Goal: Contribute content: Contribute content

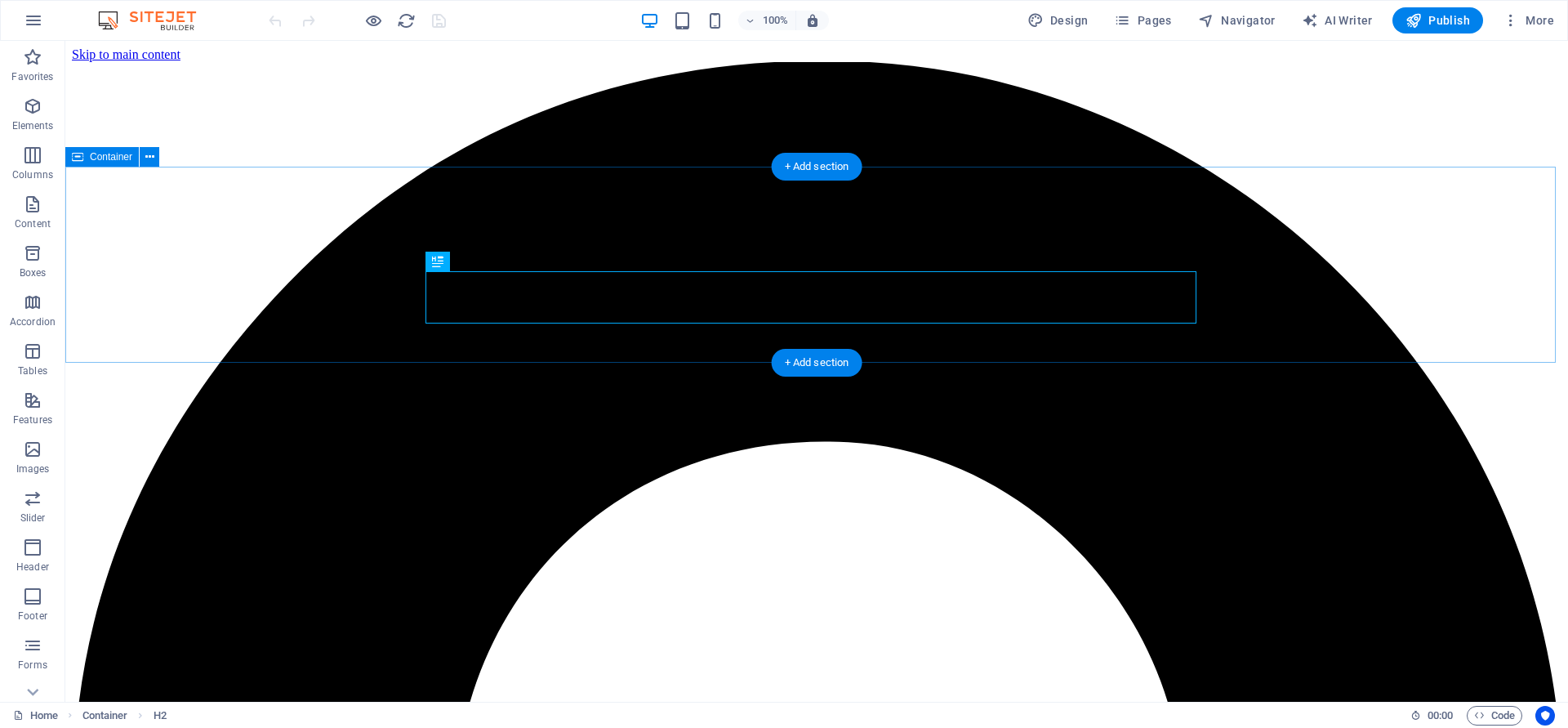
scroll to position [663, 0]
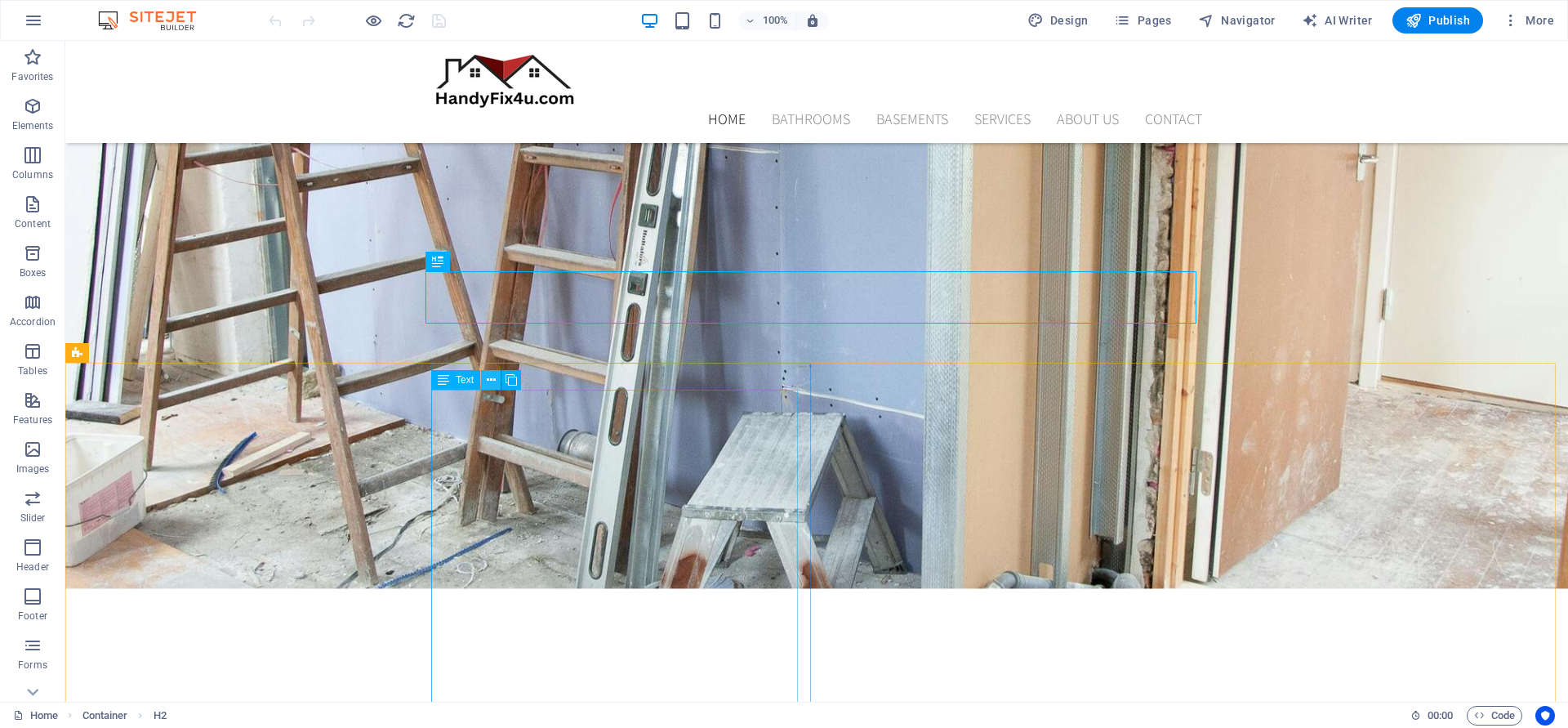
click at [492, 381] on icon at bounding box center [491, 380] width 9 height 17
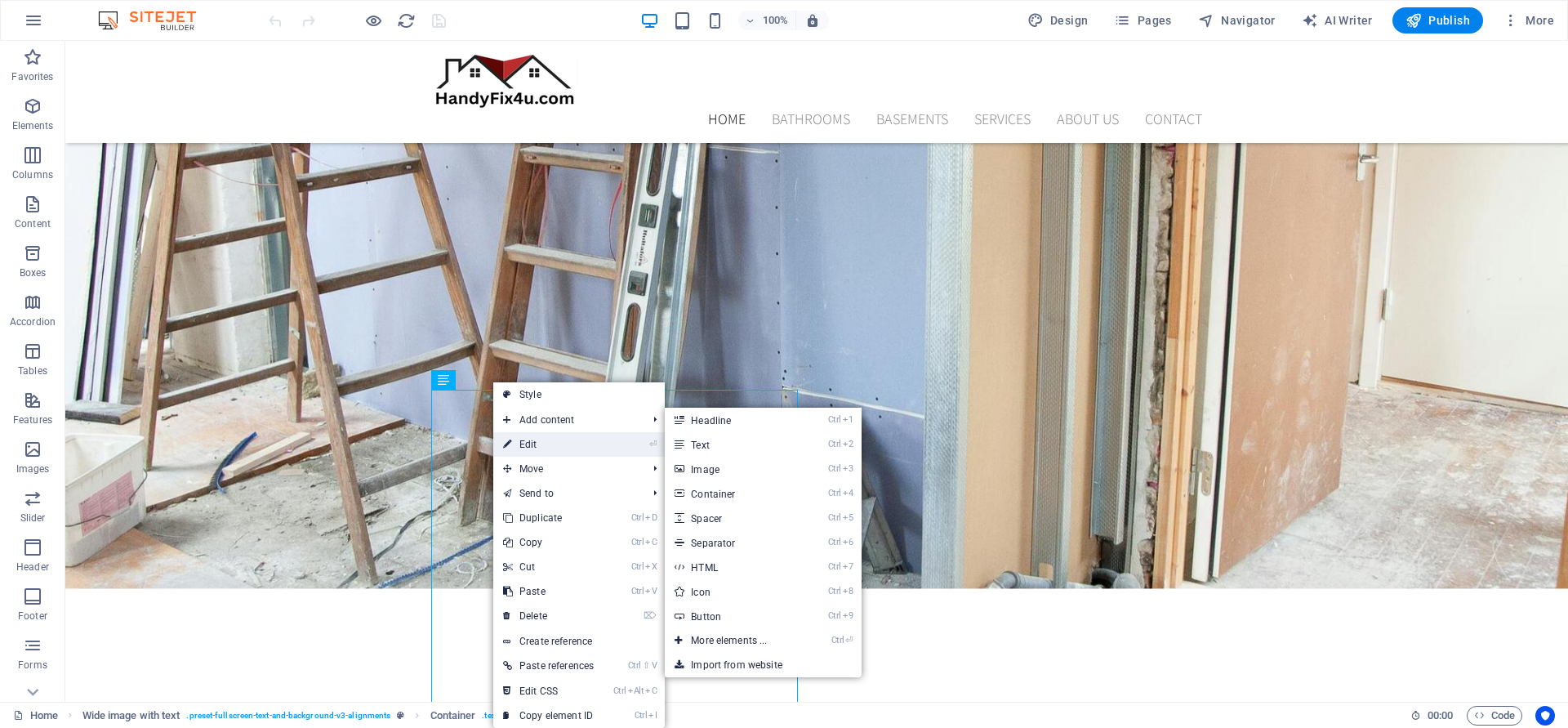
click at [517, 437] on link "⏎ Edit" at bounding box center [548, 444] width 110 height 25
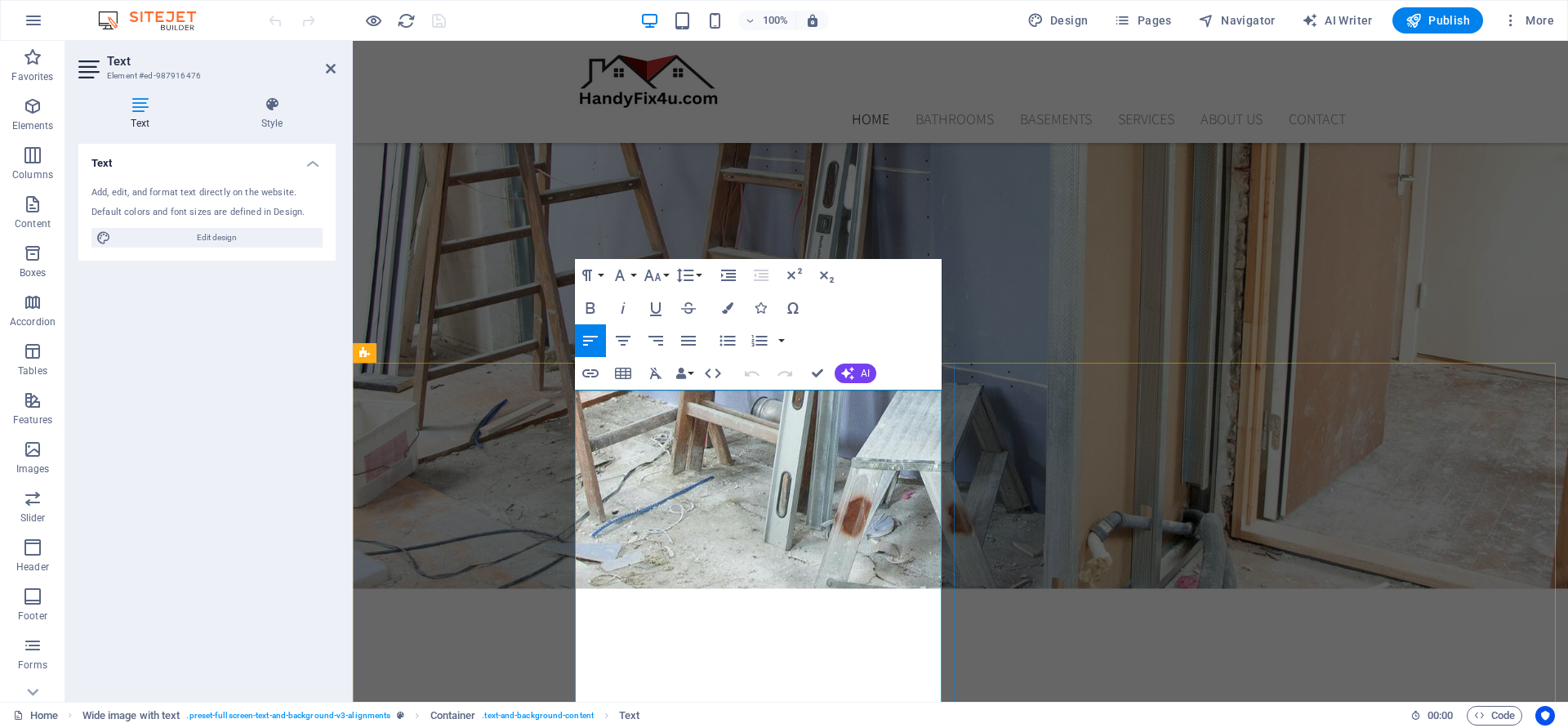
drag, startPoint x: 579, startPoint y: 403, endPoint x: 858, endPoint y: 493, distance: 293.2
drag, startPoint x: 594, startPoint y: 558, endPoint x: 633, endPoint y: 557, distance: 39.0
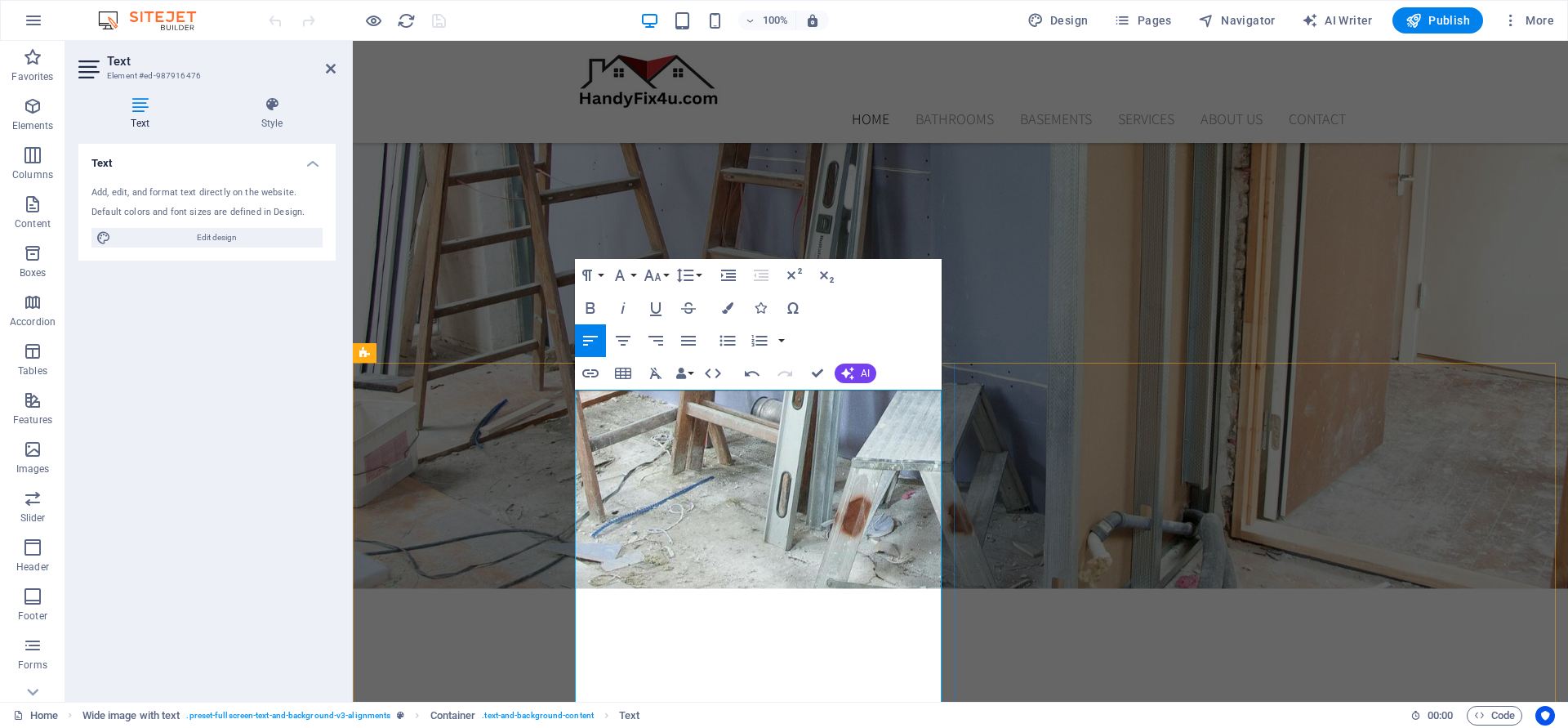
drag, startPoint x: 578, startPoint y: 405, endPoint x: 716, endPoint y: 428, distance: 139.9
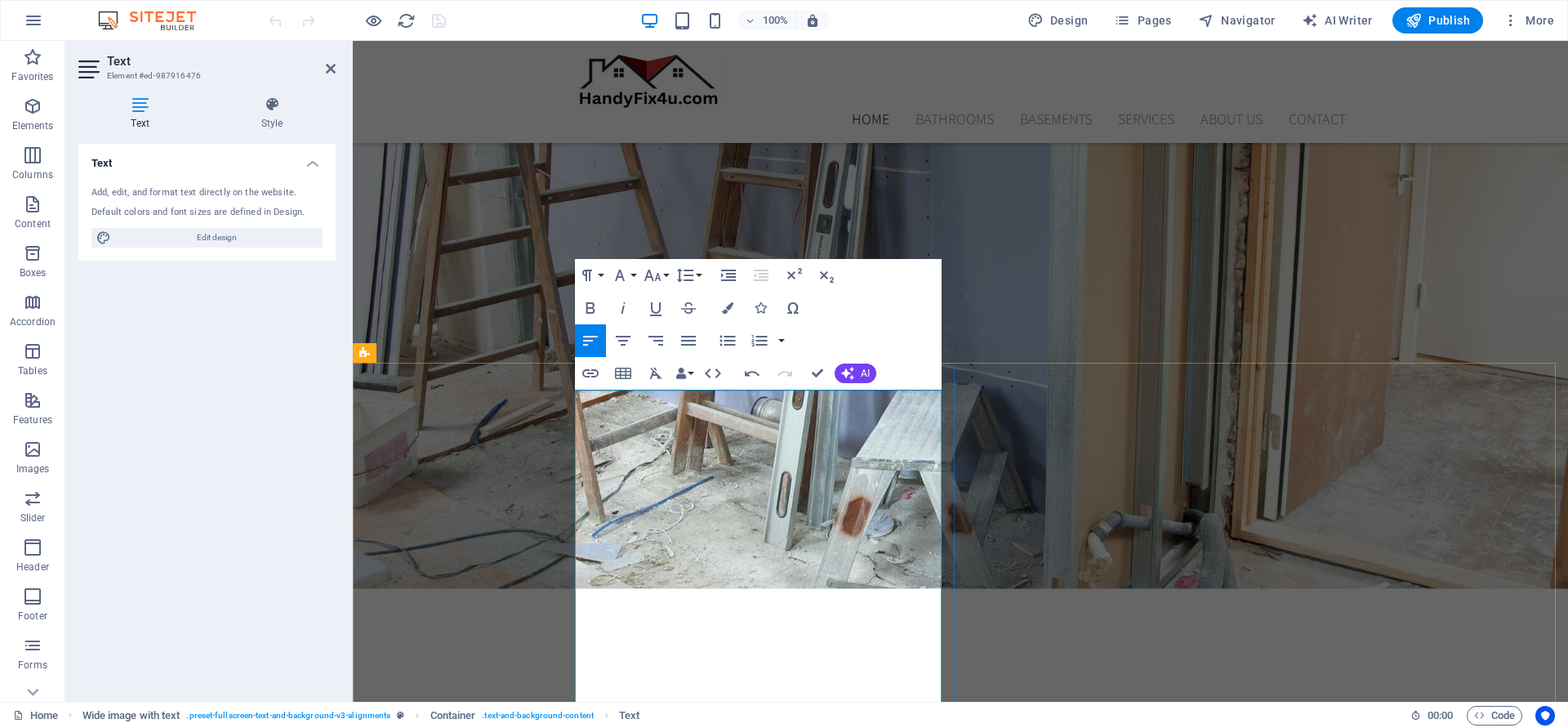
drag, startPoint x: 866, startPoint y: 503, endPoint x: 892, endPoint y: 525, distance: 34.1
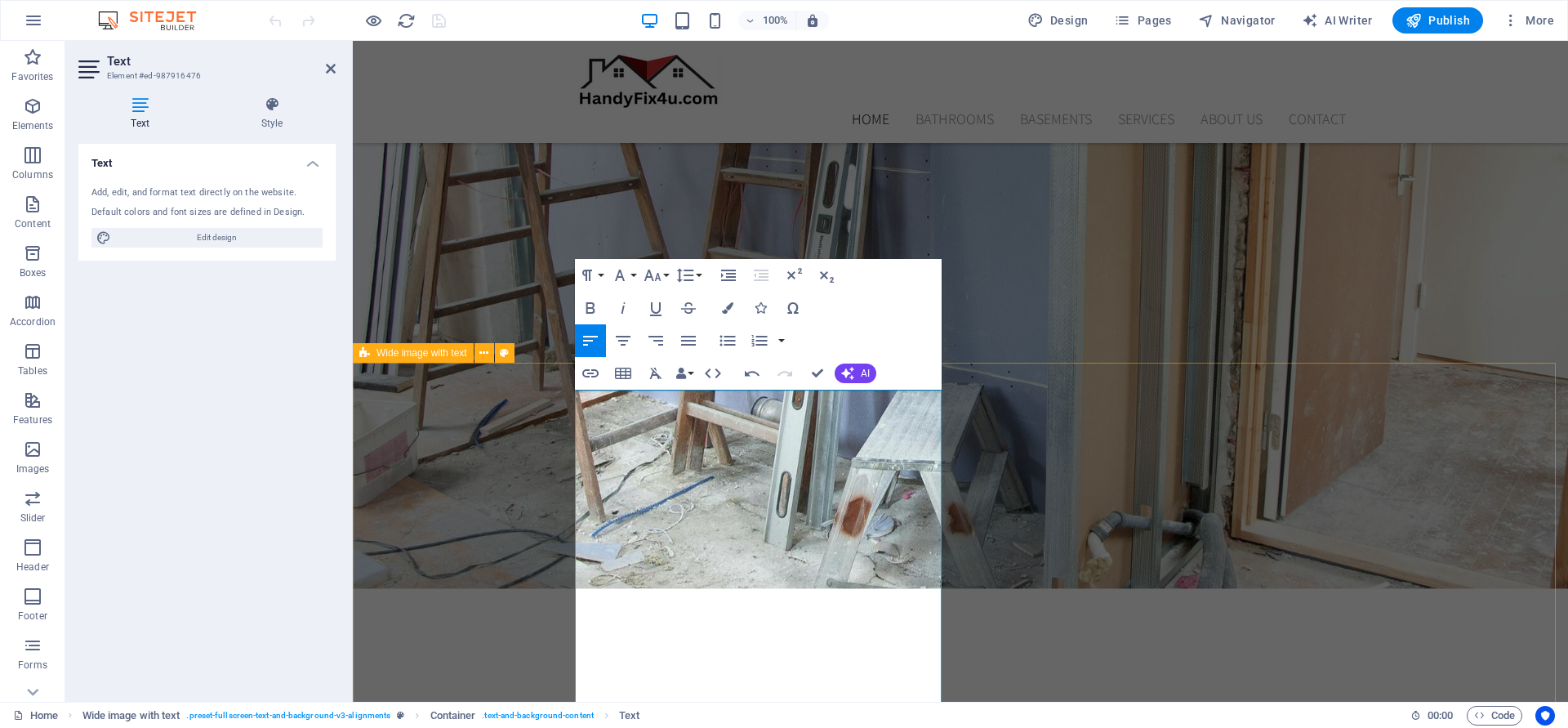
drag, startPoint x: 871, startPoint y: 514, endPoint x: 546, endPoint y: 400, distance: 344.4
click at [631, 275] on button "Font Family" at bounding box center [623, 275] width 32 height 32
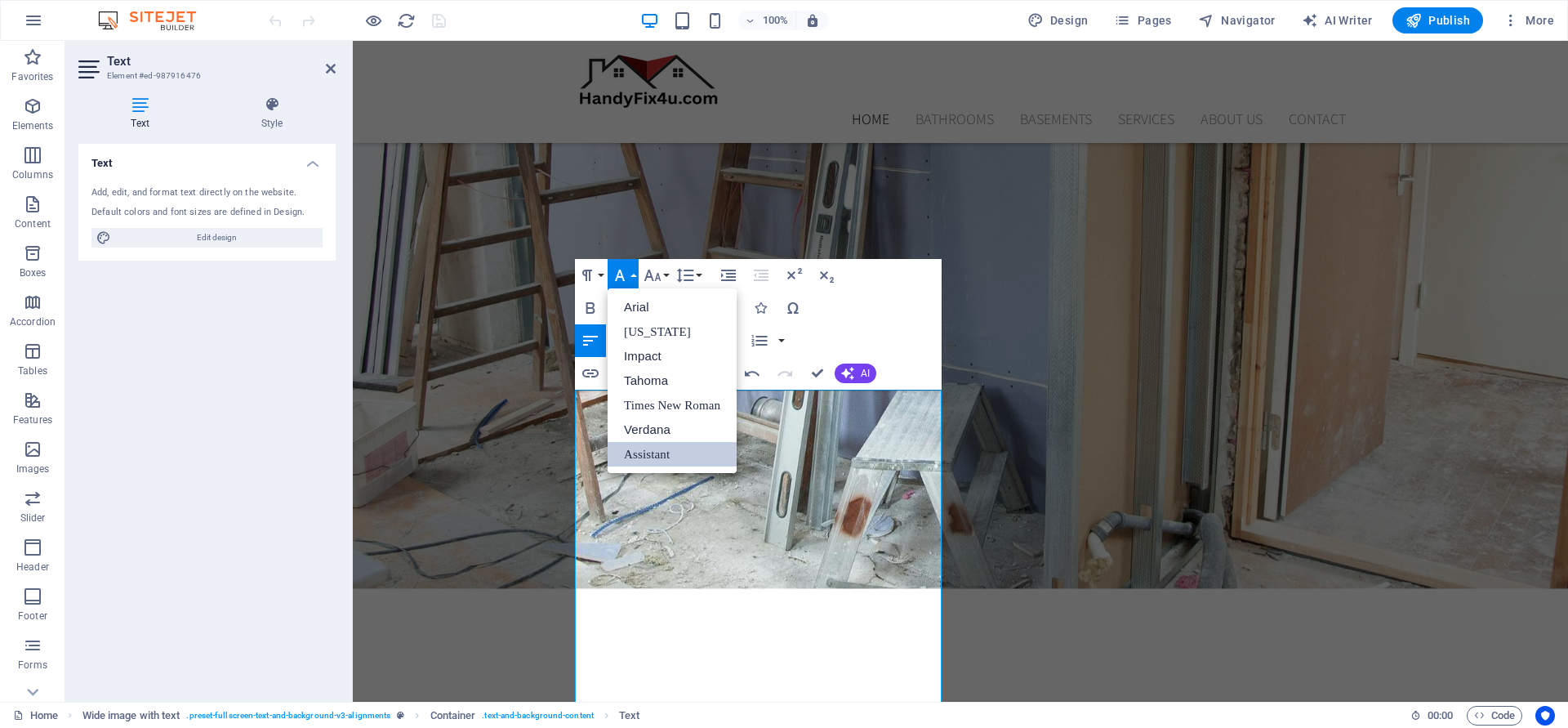
click at [650, 455] on link "Assistant" at bounding box center [671, 455] width 129 height 25
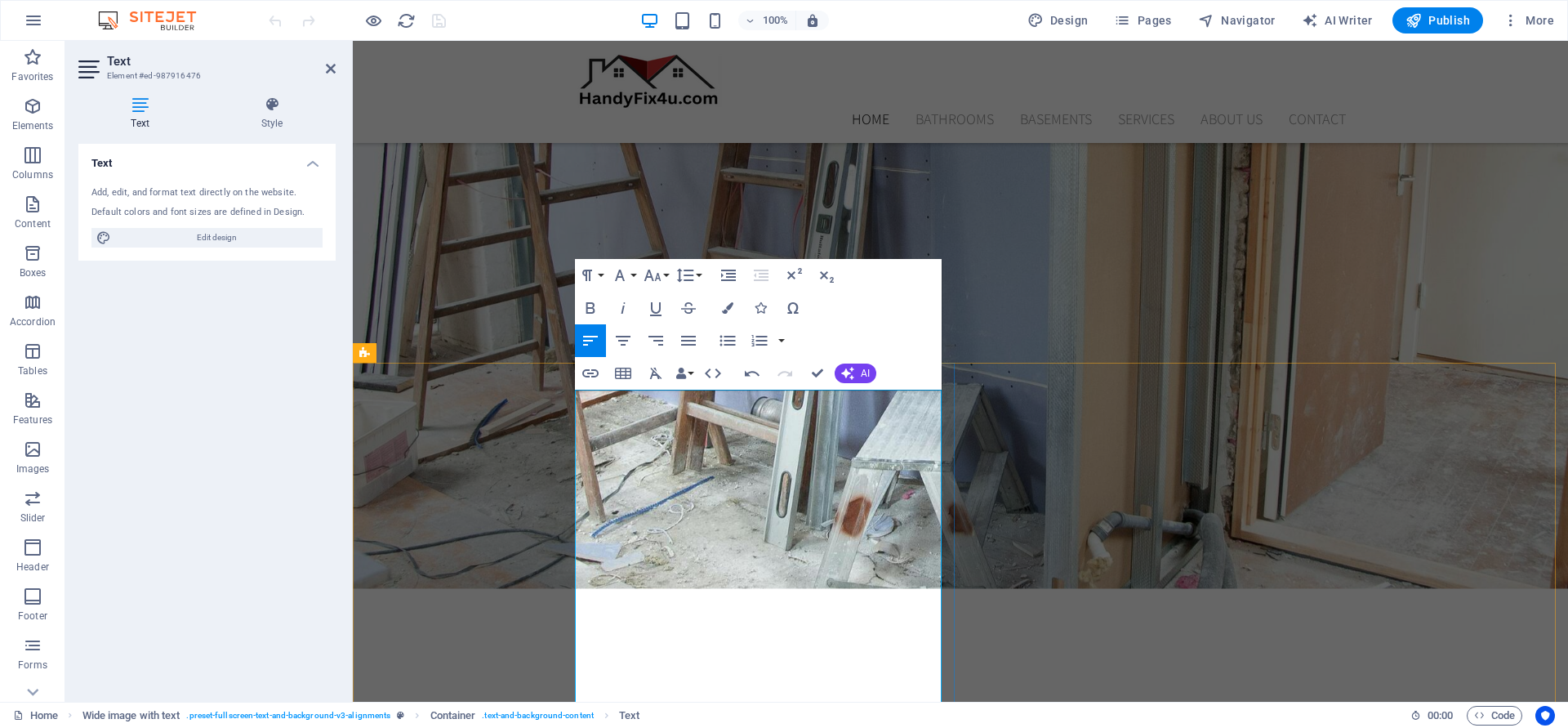
drag, startPoint x: 577, startPoint y: 402, endPoint x: 859, endPoint y: 445, distance: 285.3
drag, startPoint x: 903, startPoint y: 477, endPoint x: 933, endPoint y: 523, distance: 54.9
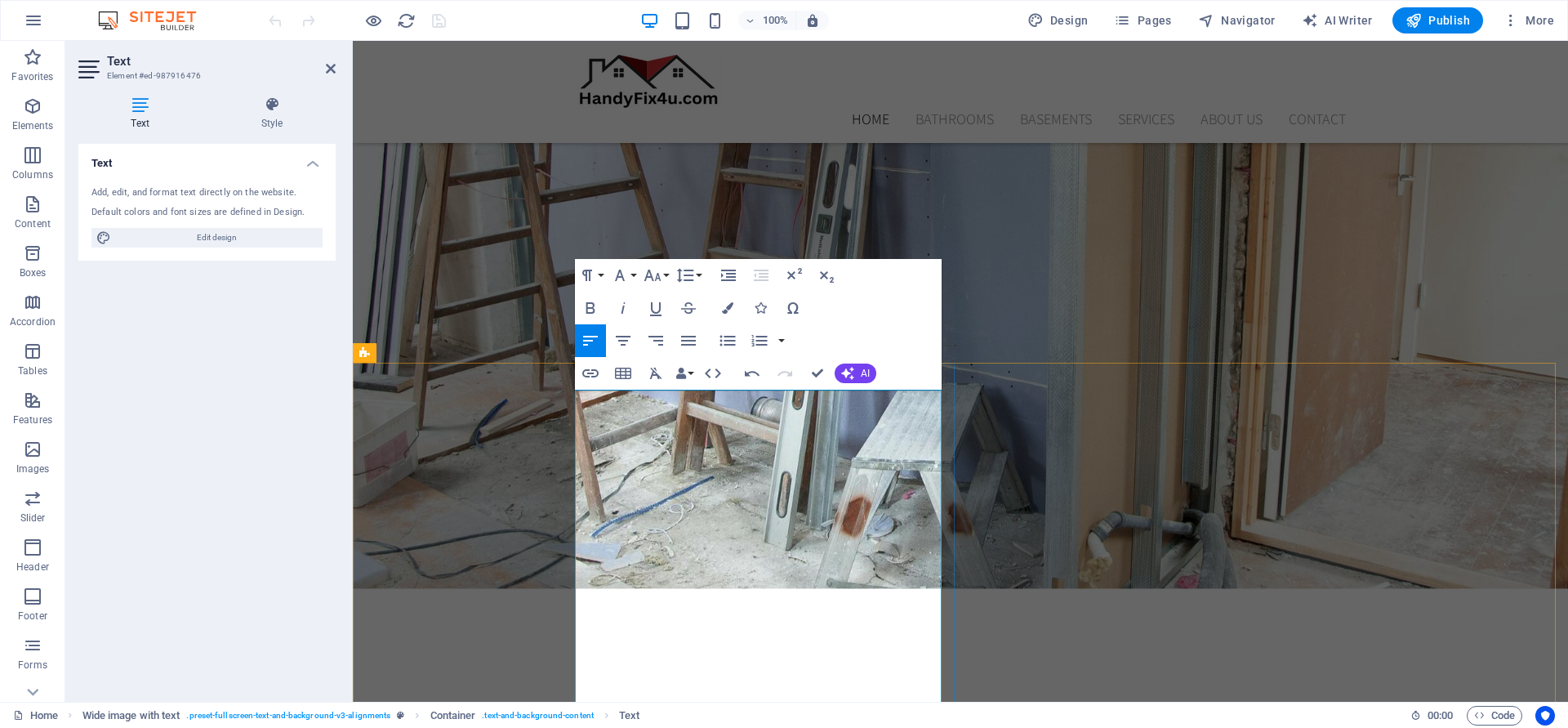
drag, startPoint x: 907, startPoint y: 513, endPoint x: 529, endPoint y: 397, distance: 395.4
click at [729, 306] on icon "button" at bounding box center [728, 308] width 11 height 11
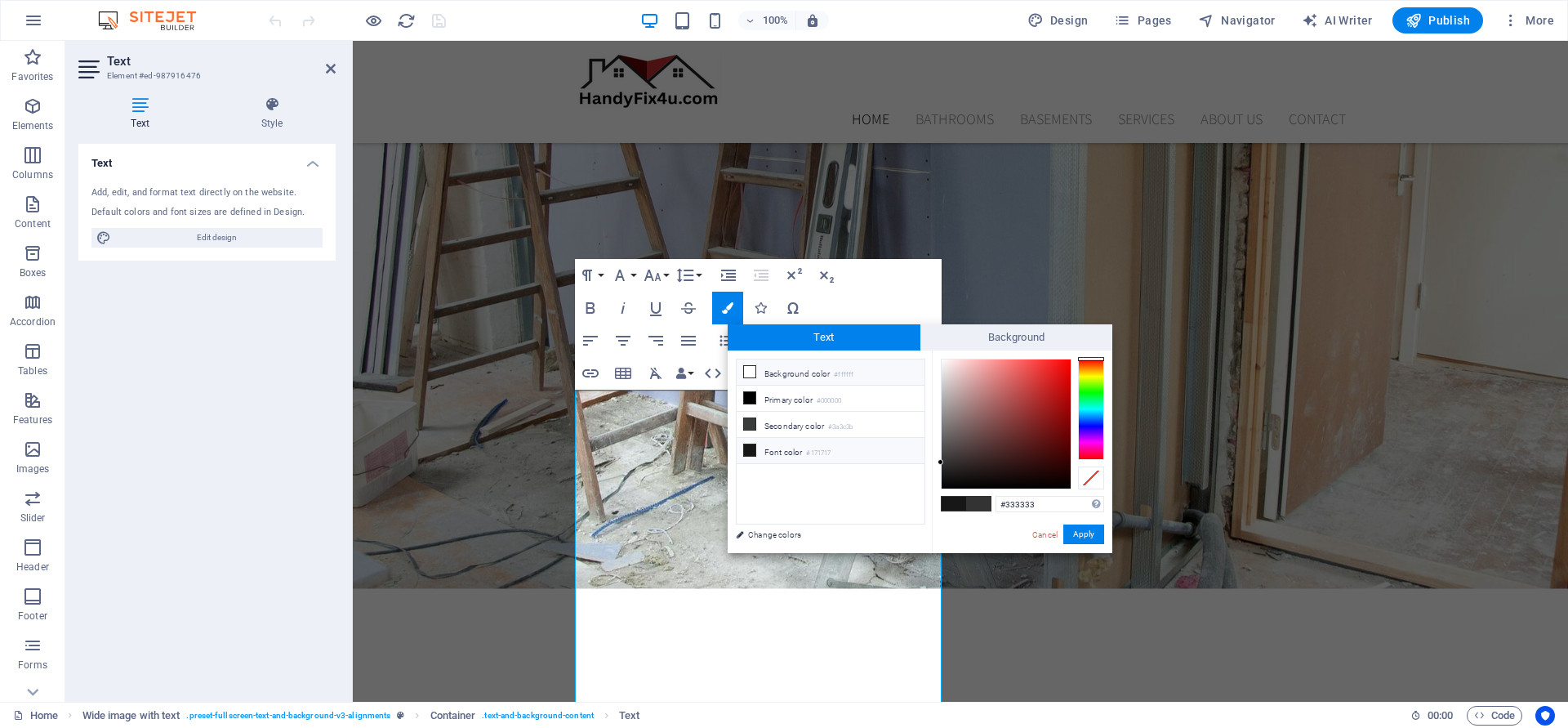
click at [752, 369] on icon at bounding box center [750, 372] width 11 height 11
click at [980, 505] on span at bounding box center [979, 503] width 25 height 14
click at [1091, 531] on button "Apply" at bounding box center [1084, 534] width 41 height 20
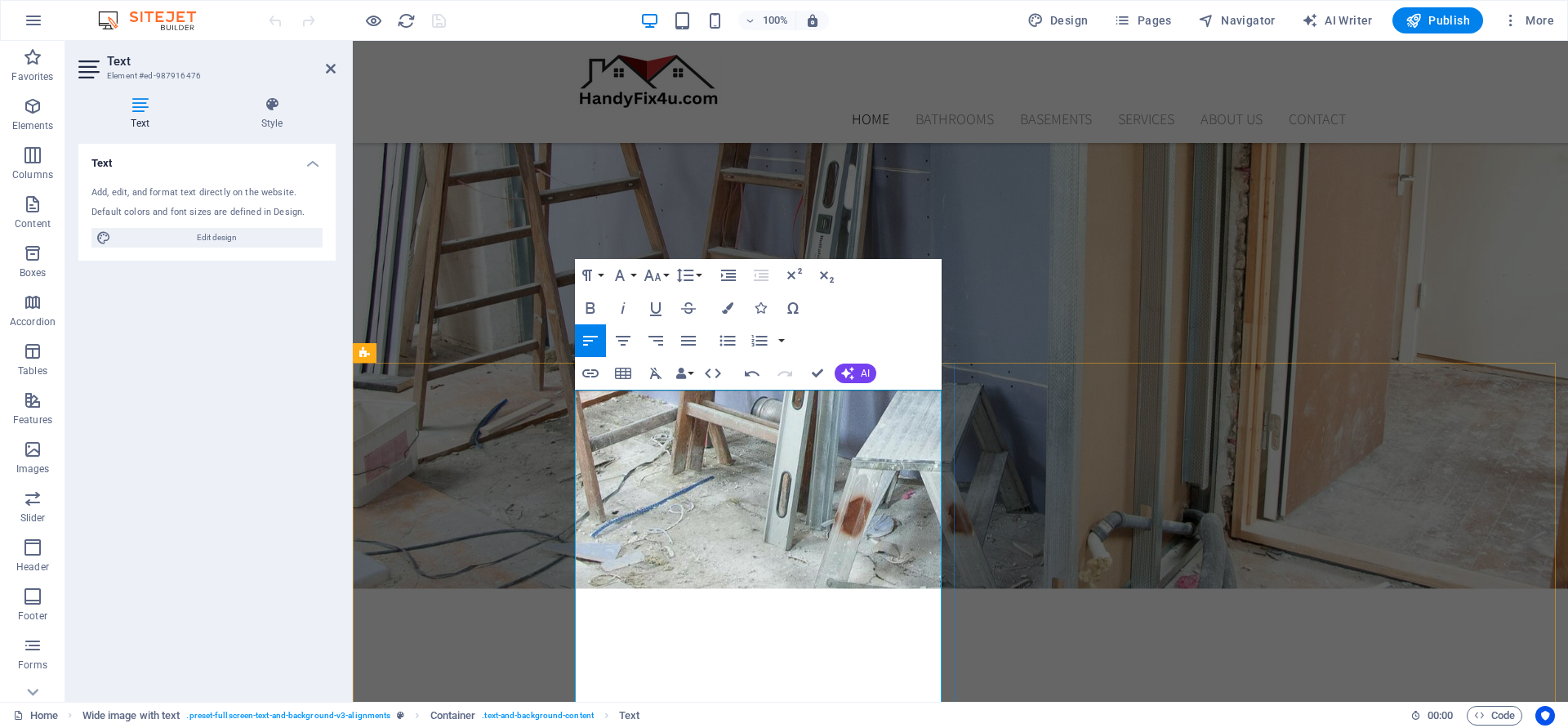
drag, startPoint x: 909, startPoint y: 512, endPoint x: 528, endPoint y: 390, distance: 400.1
click at [733, 309] on button "Colors" at bounding box center [728, 308] width 32 height 32
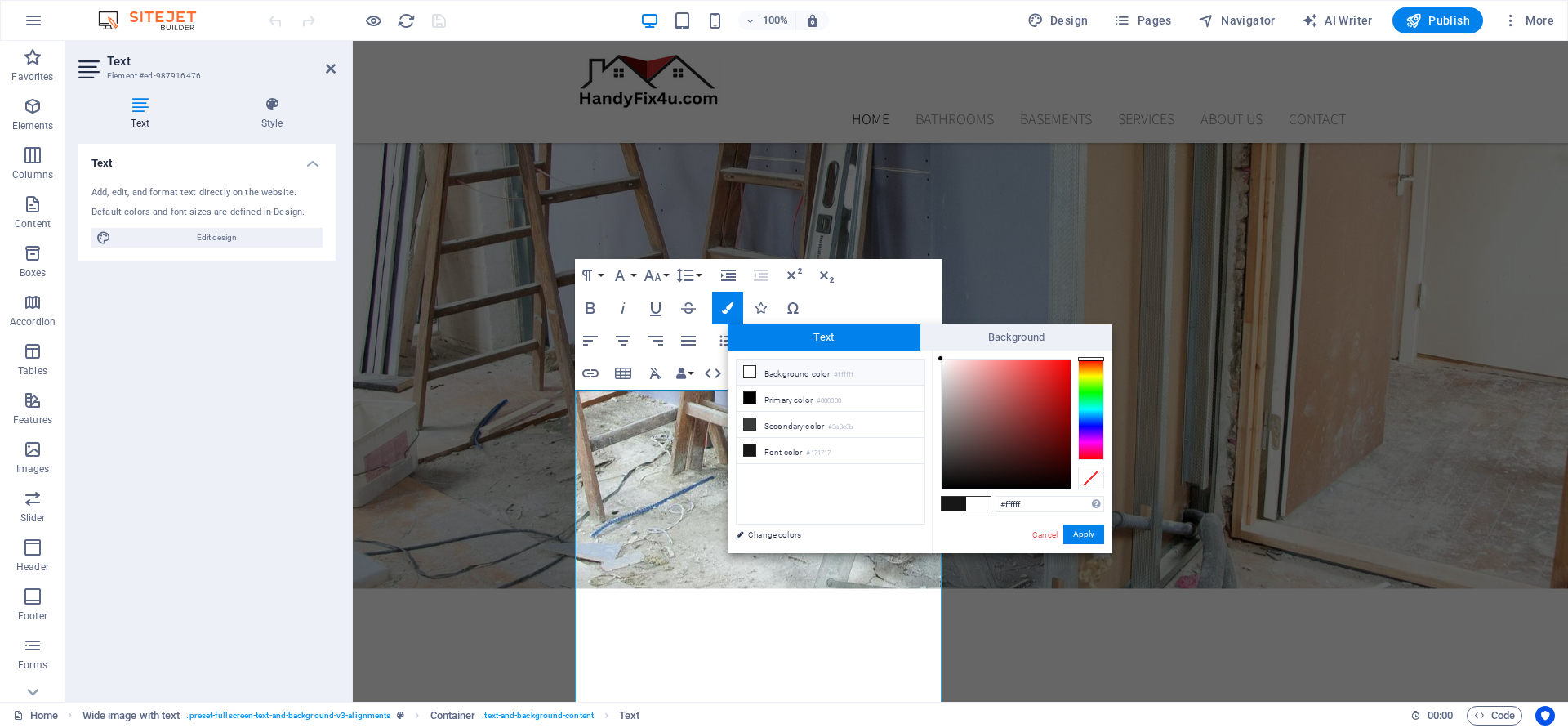
click at [748, 370] on icon at bounding box center [750, 372] width 11 height 11
click at [747, 370] on icon at bounding box center [750, 372] width 11 height 11
click at [1081, 528] on button "Apply" at bounding box center [1084, 534] width 41 height 20
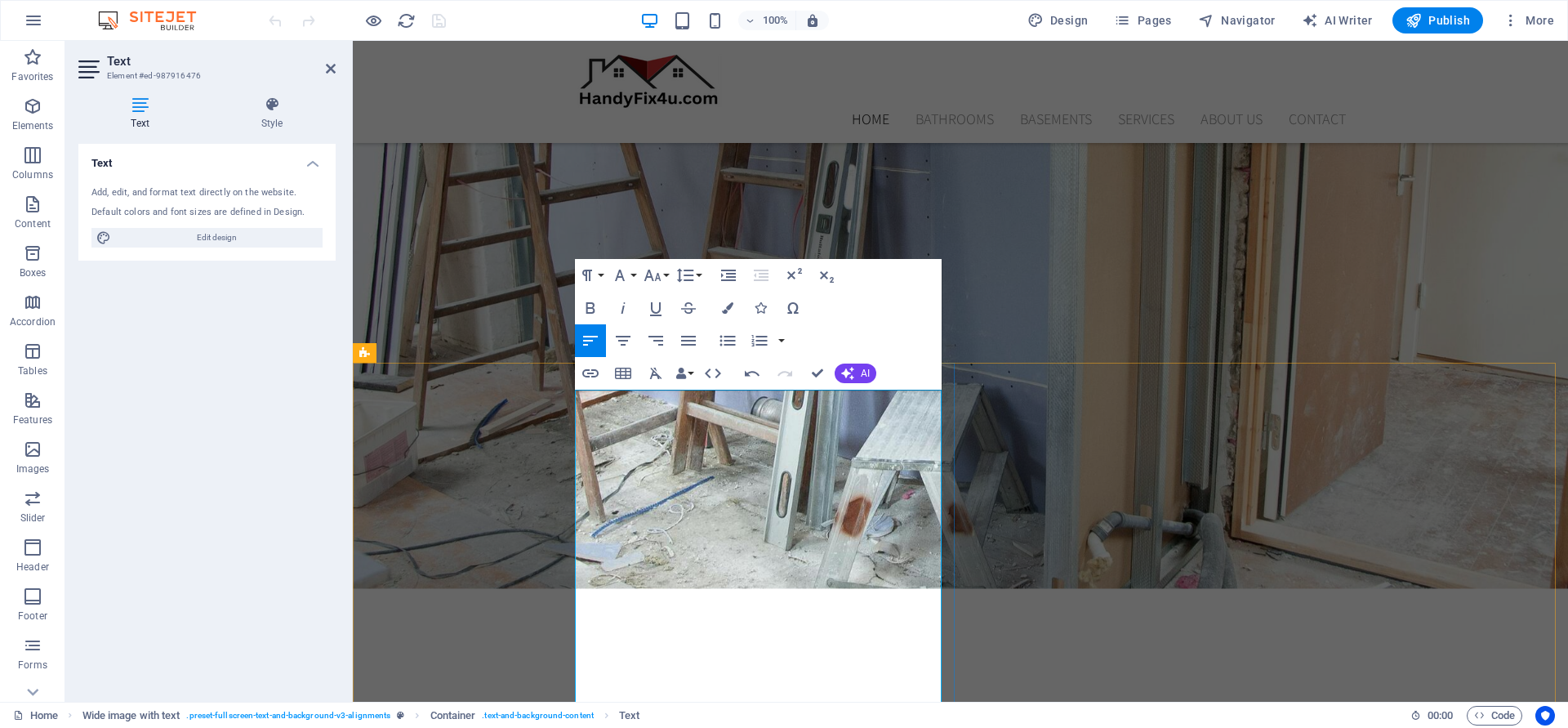
drag, startPoint x: 910, startPoint y: 517, endPoint x: 466, endPoint y: 388, distance: 462.4
click at [727, 311] on icon "button" at bounding box center [728, 308] width 11 height 11
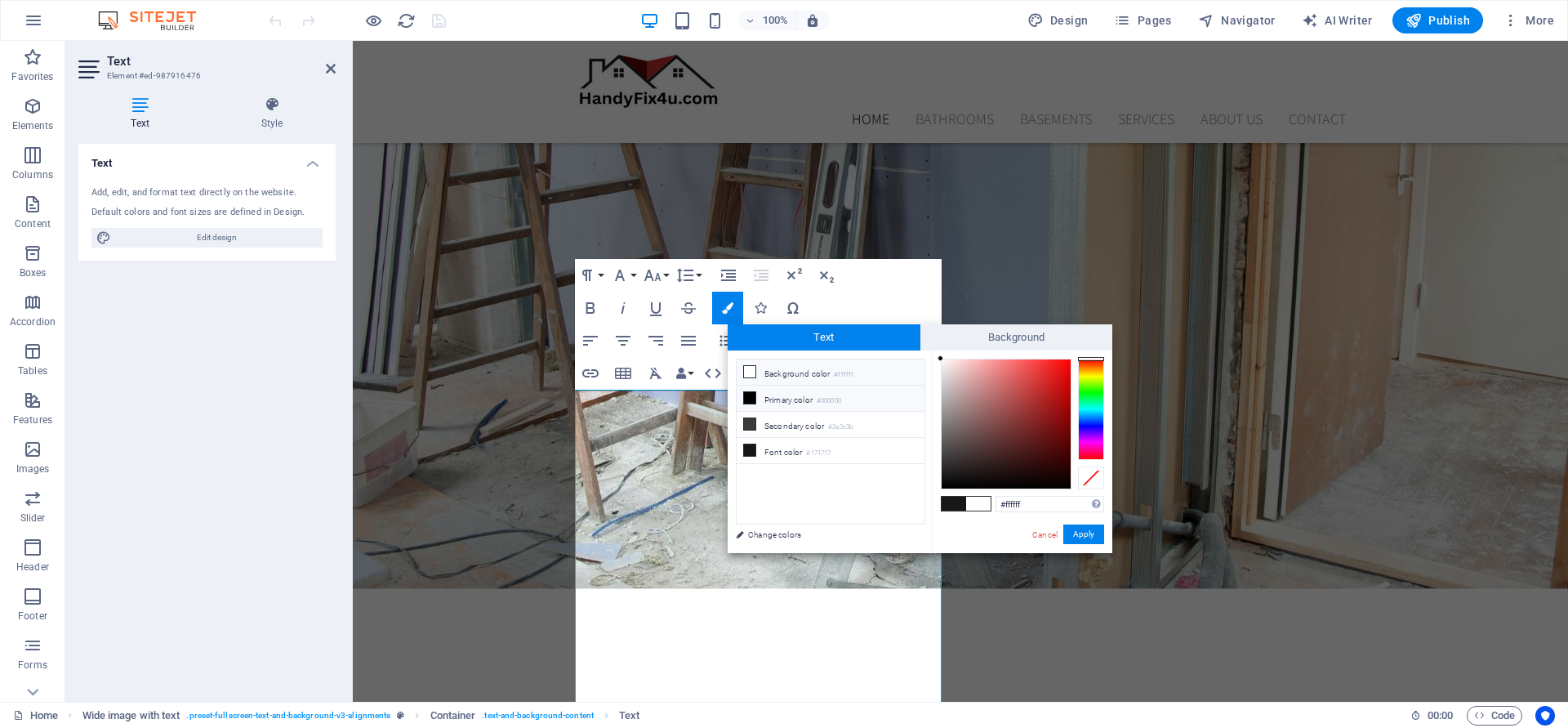
click at [800, 401] on li "Primary color #000000" at bounding box center [830, 398] width 188 height 26
click at [805, 374] on li "Background color #ffffff" at bounding box center [830, 372] width 188 height 26
type input "#ffffff"
click at [749, 375] on icon at bounding box center [750, 372] width 11 height 11
click at [801, 372] on li "Background color #ffffff" at bounding box center [830, 372] width 188 height 26
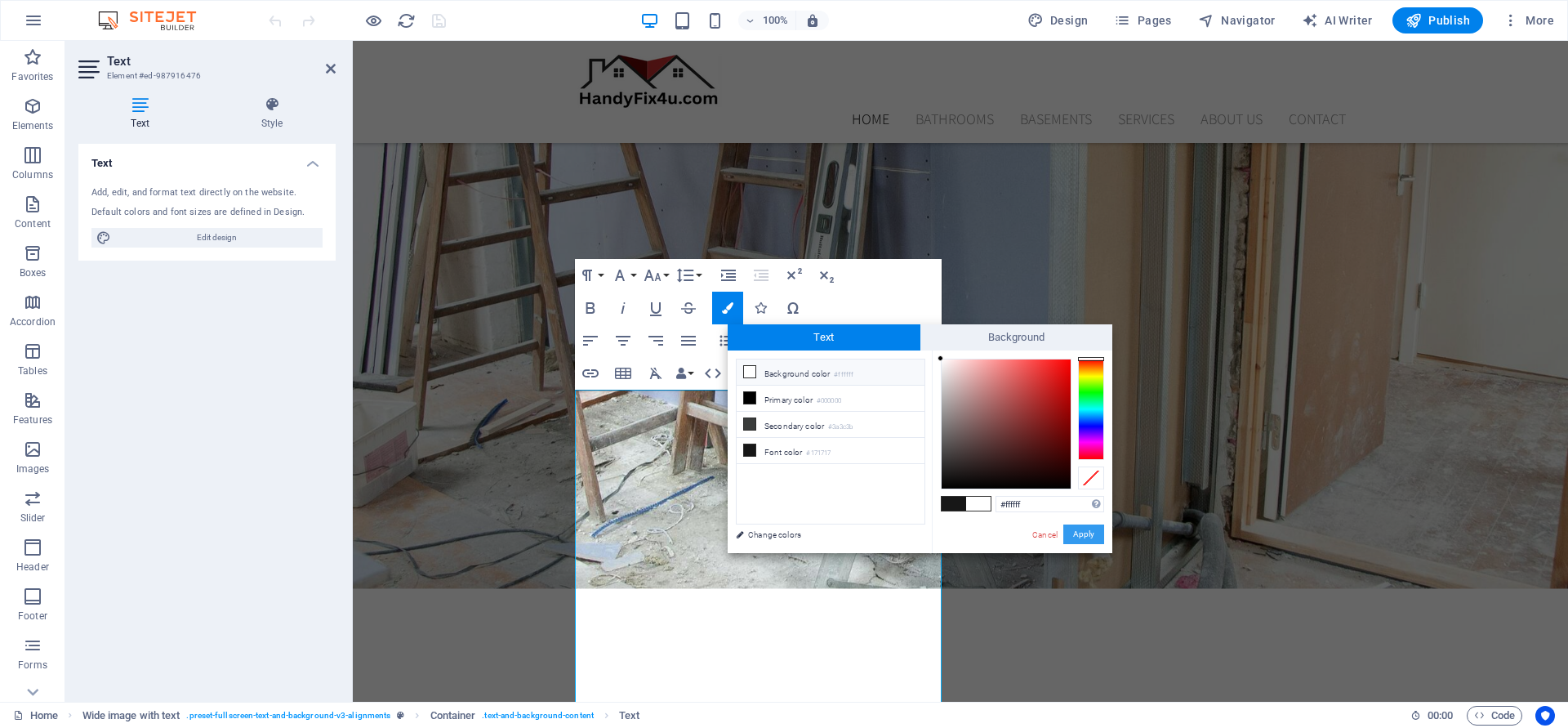
click at [1089, 533] on button "Apply" at bounding box center [1084, 534] width 41 height 20
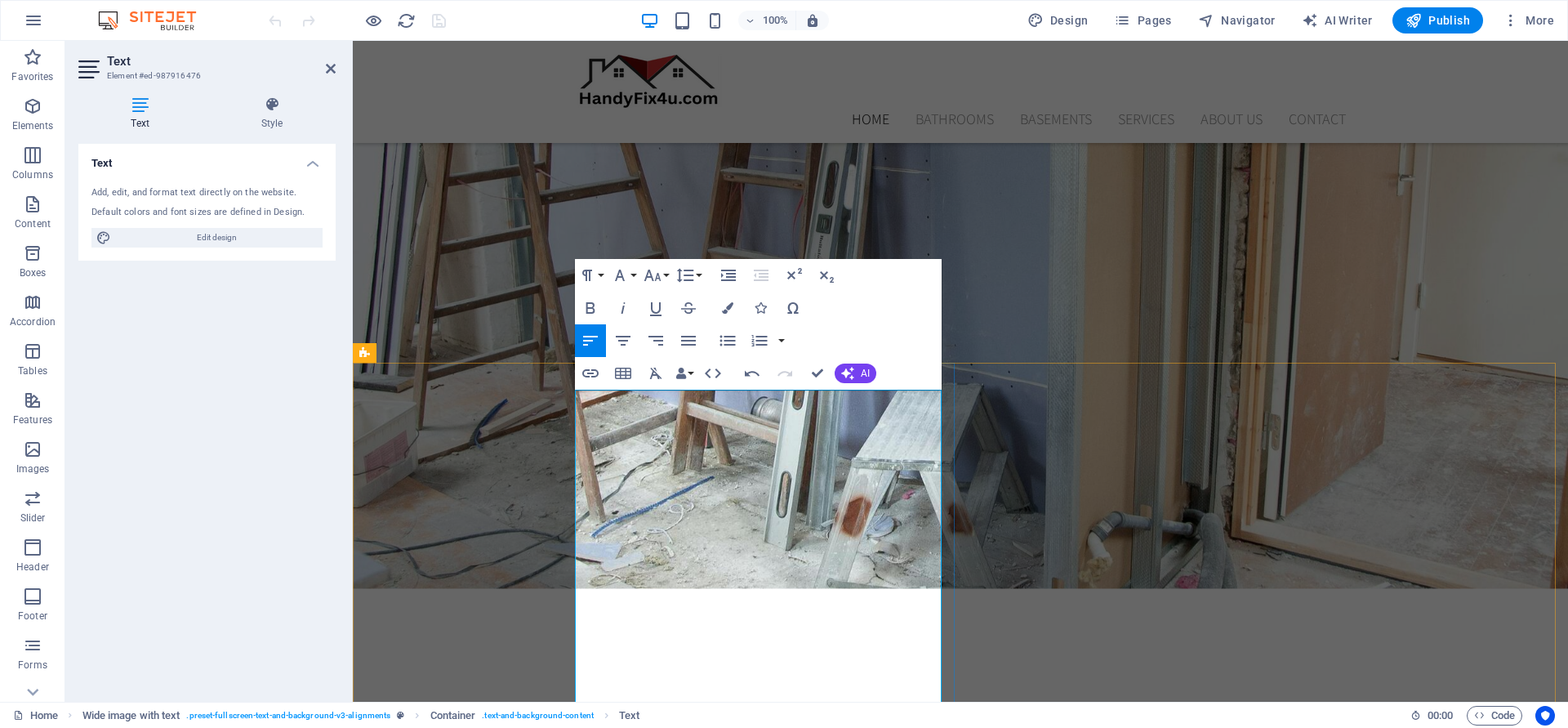
drag, startPoint x: 922, startPoint y: 512, endPoint x: 522, endPoint y: 388, distance: 418.8
click at [671, 278] on div "Paragraph Format Normal Heading 1 Heading 2 Heading 3 Heading 4 Heading 5 Headi…" at bounding box center [640, 275] width 130 height 32
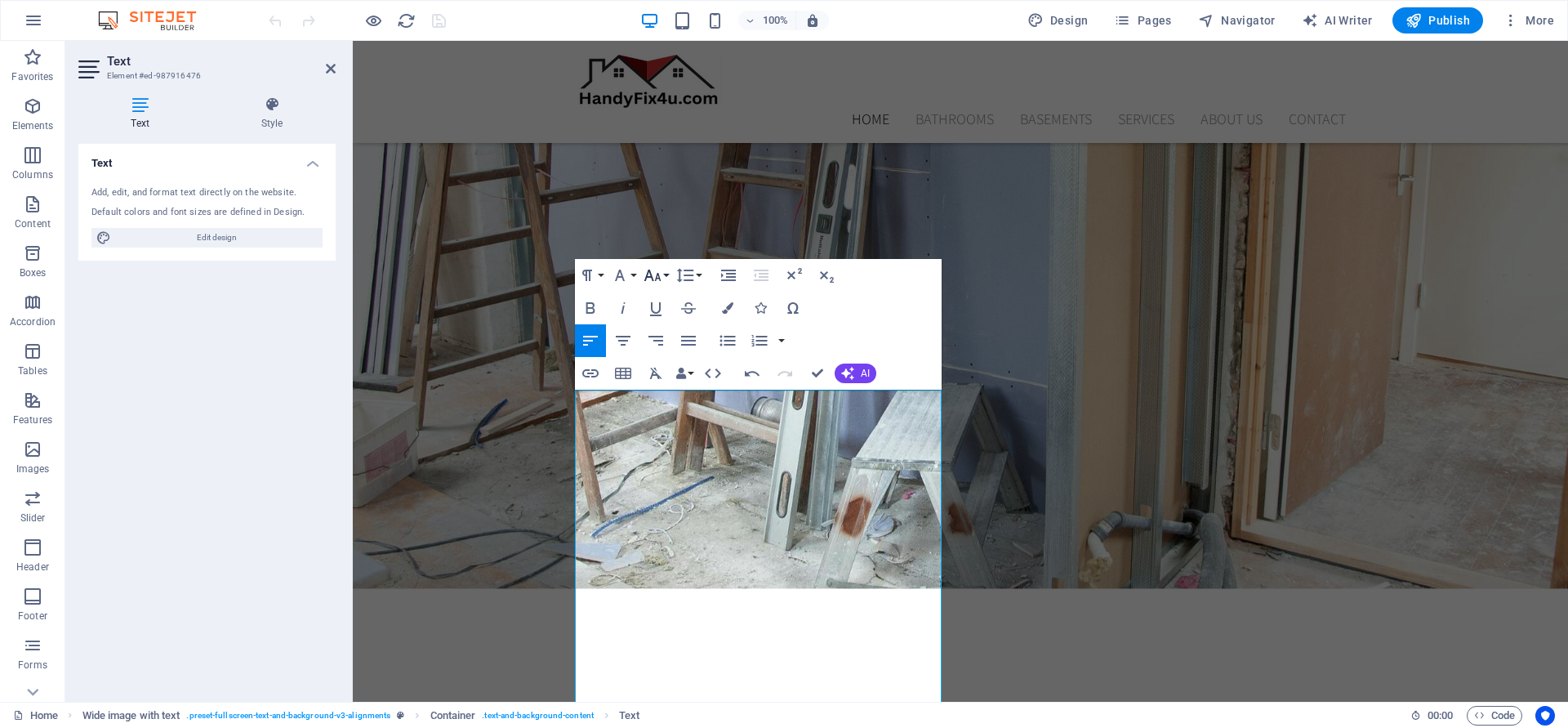
click at [664, 274] on button "Font Size" at bounding box center [656, 275] width 32 height 32
click at [889, 304] on div "Paragraph Format Normal Heading 1 Heading 2 Heading 3 Heading 4 Heading 5 Headi…" at bounding box center [758, 324] width 367 height 131
click at [868, 310] on div "Paragraph Format Normal Heading 1 Heading 2 Heading 3 Heading 4 Heading 5 Headi…" at bounding box center [758, 324] width 367 height 131
click at [884, 314] on div "Paragraph Format Normal Heading 1 Heading 2 Heading 3 Heading 4 Heading 5 Headi…" at bounding box center [758, 324] width 367 height 131
click at [657, 376] on icon "button" at bounding box center [656, 374] width 20 height 20
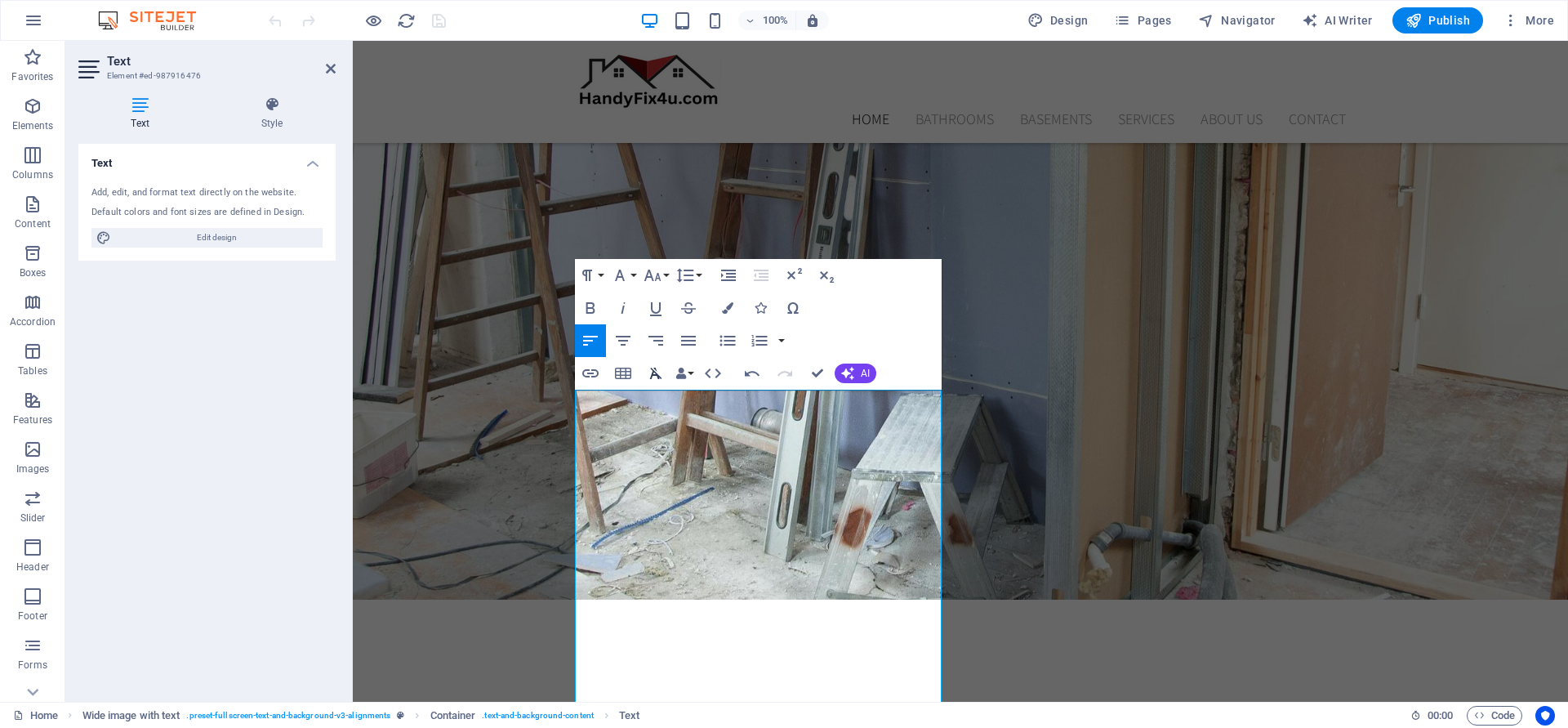
scroll to position [685, 0]
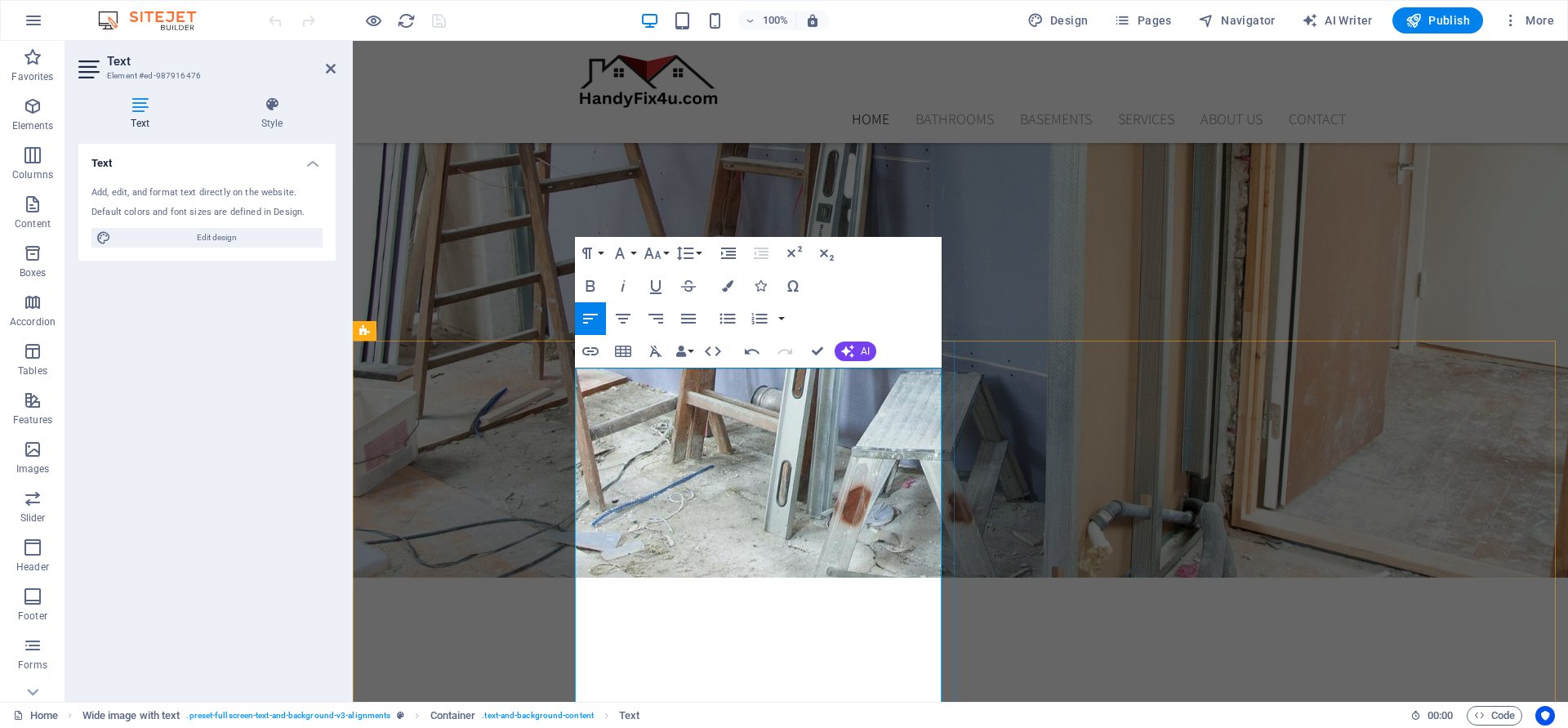
drag, startPoint x: 759, startPoint y: 514, endPoint x: 563, endPoint y: 375, distance: 240.3
click at [630, 250] on button "Font Family" at bounding box center [623, 253] width 32 height 32
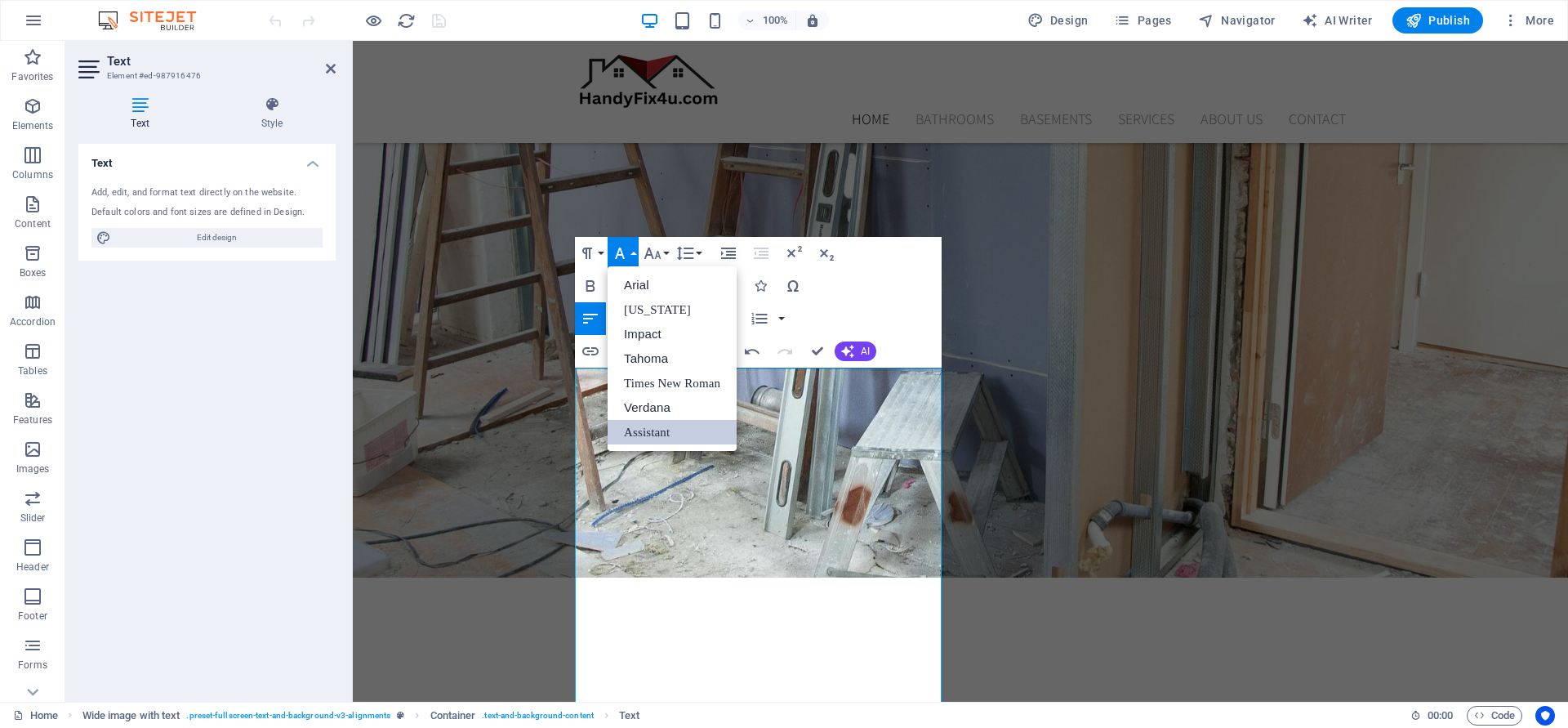
scroll to position [0, 0]
click at [664, 430] on link "Assistant" at bounding box center [671, 433] width 129 height 25
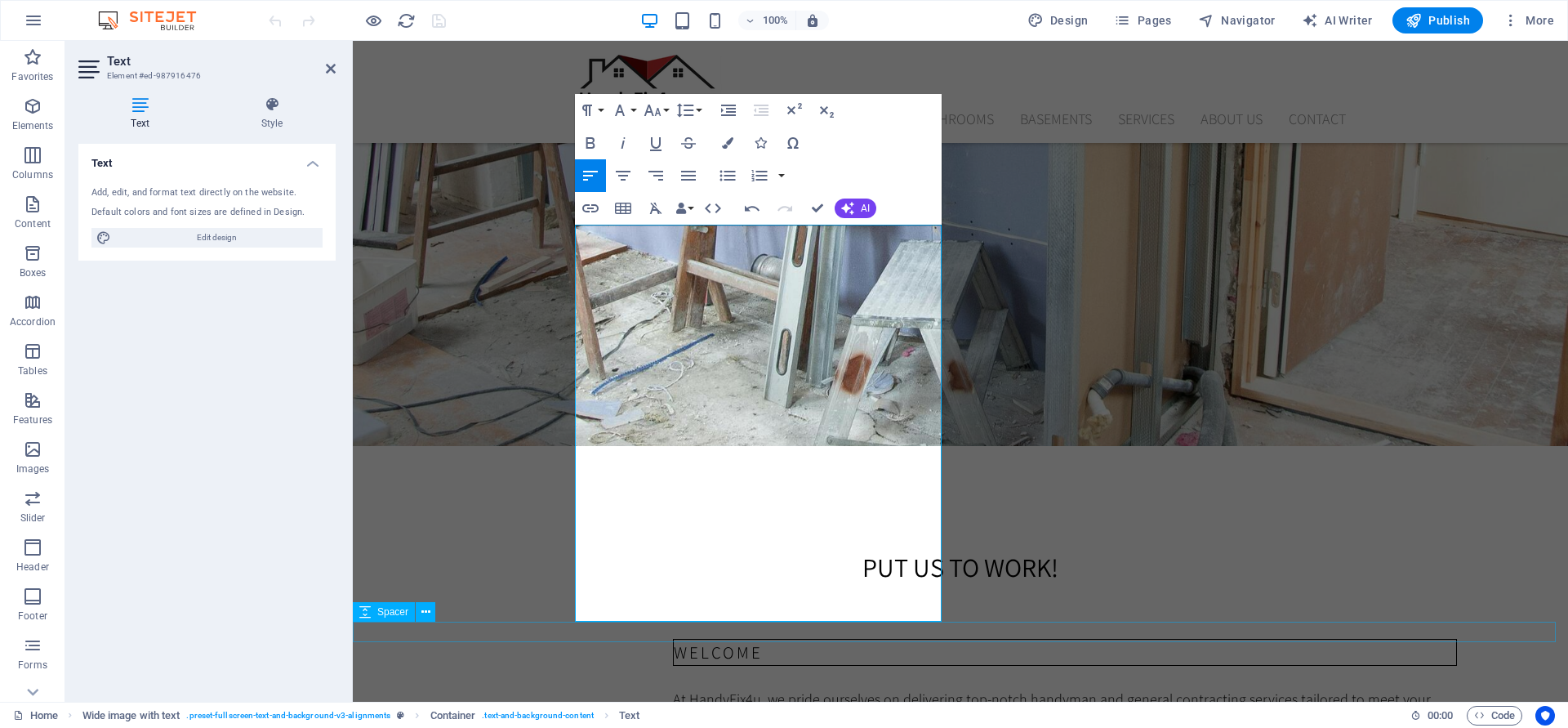
scroll to position [903, 0]
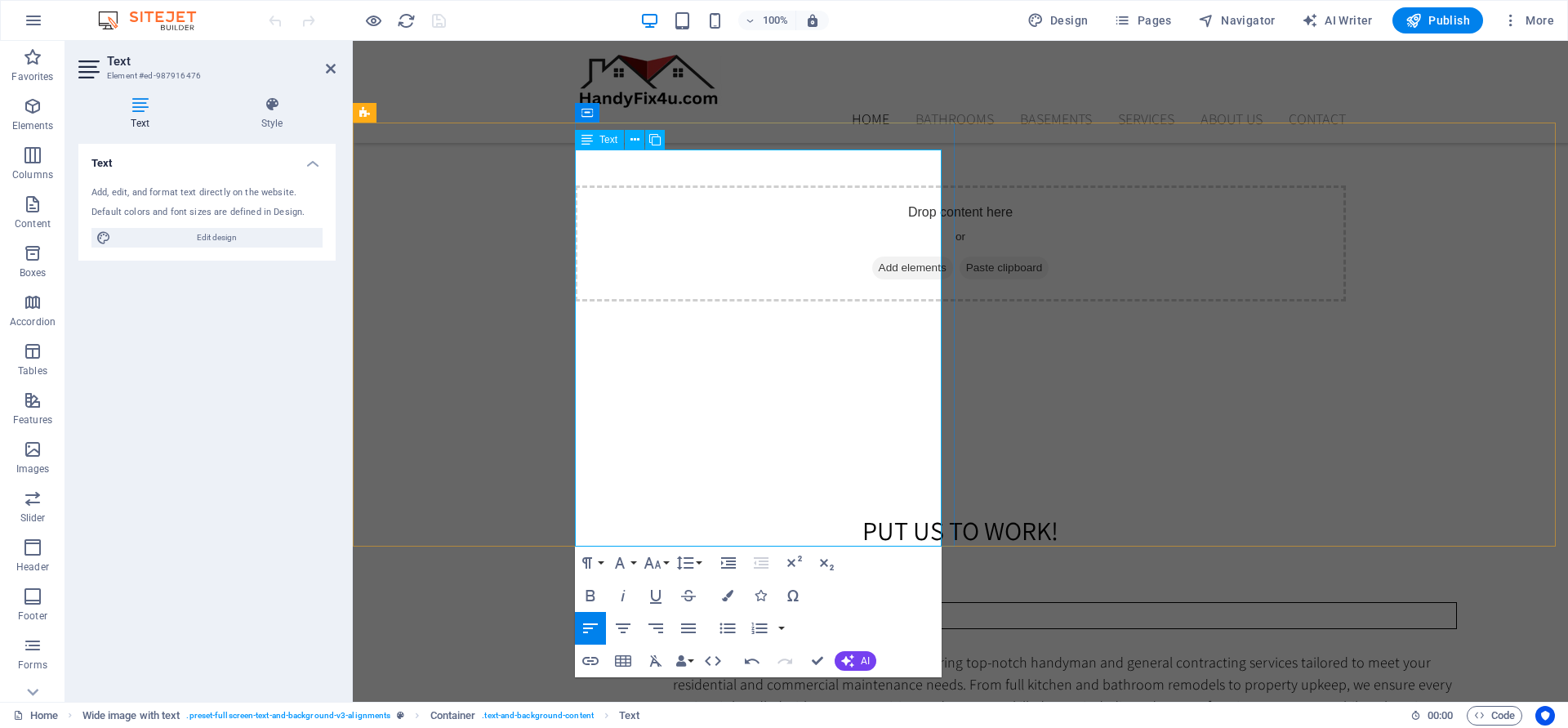
scroll to position [707, 0]
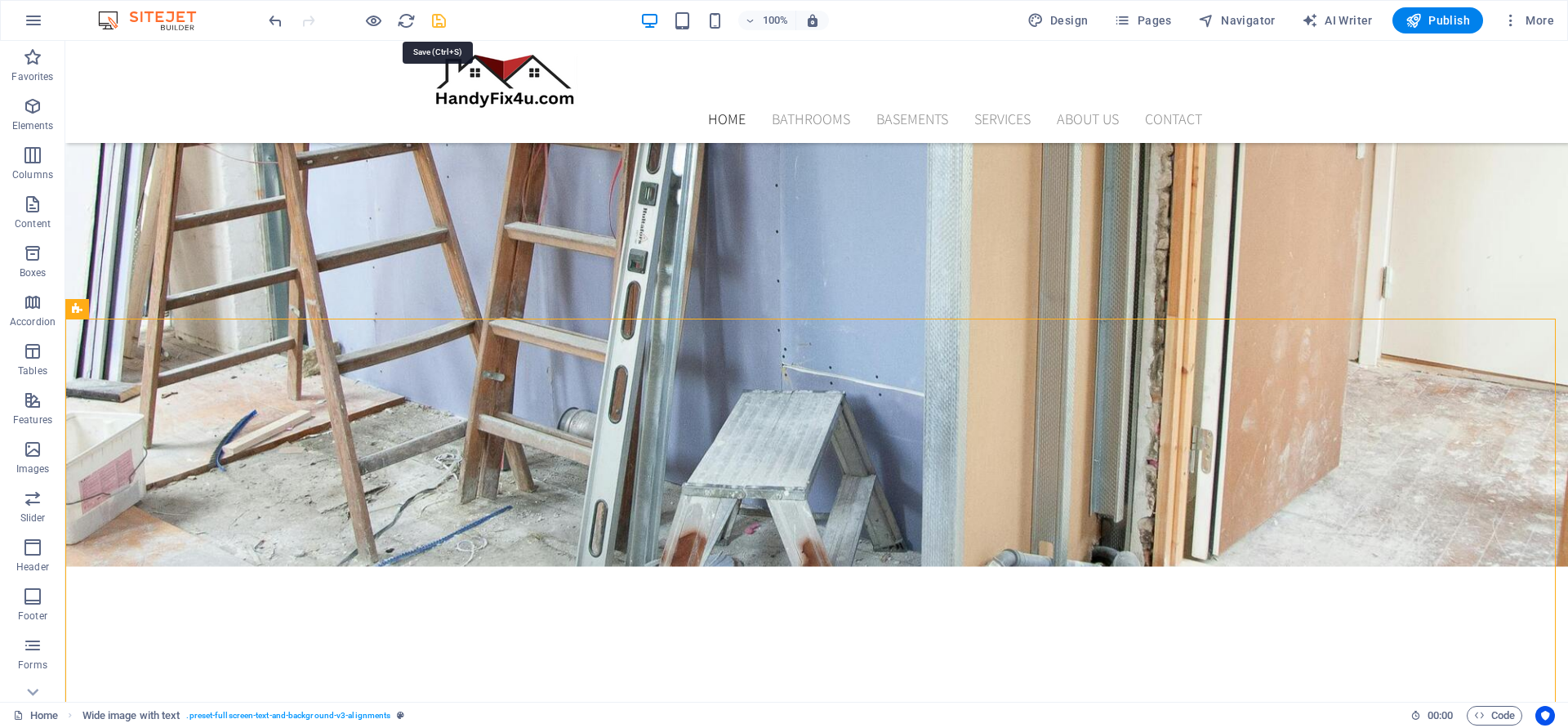
click at [440, 20] on icon "save" at bounding box center [439, 21] width 19 height 19
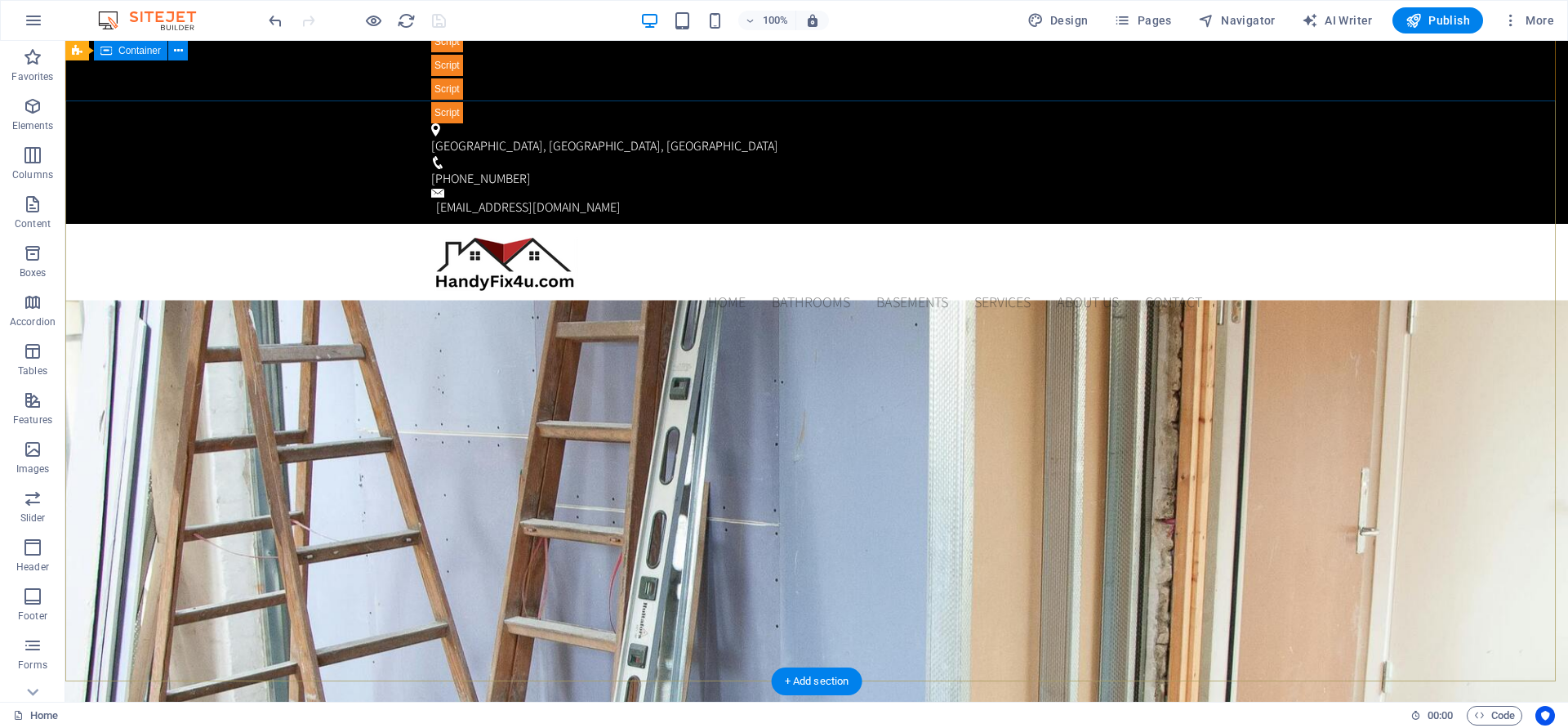
scroll to position [0, 0]
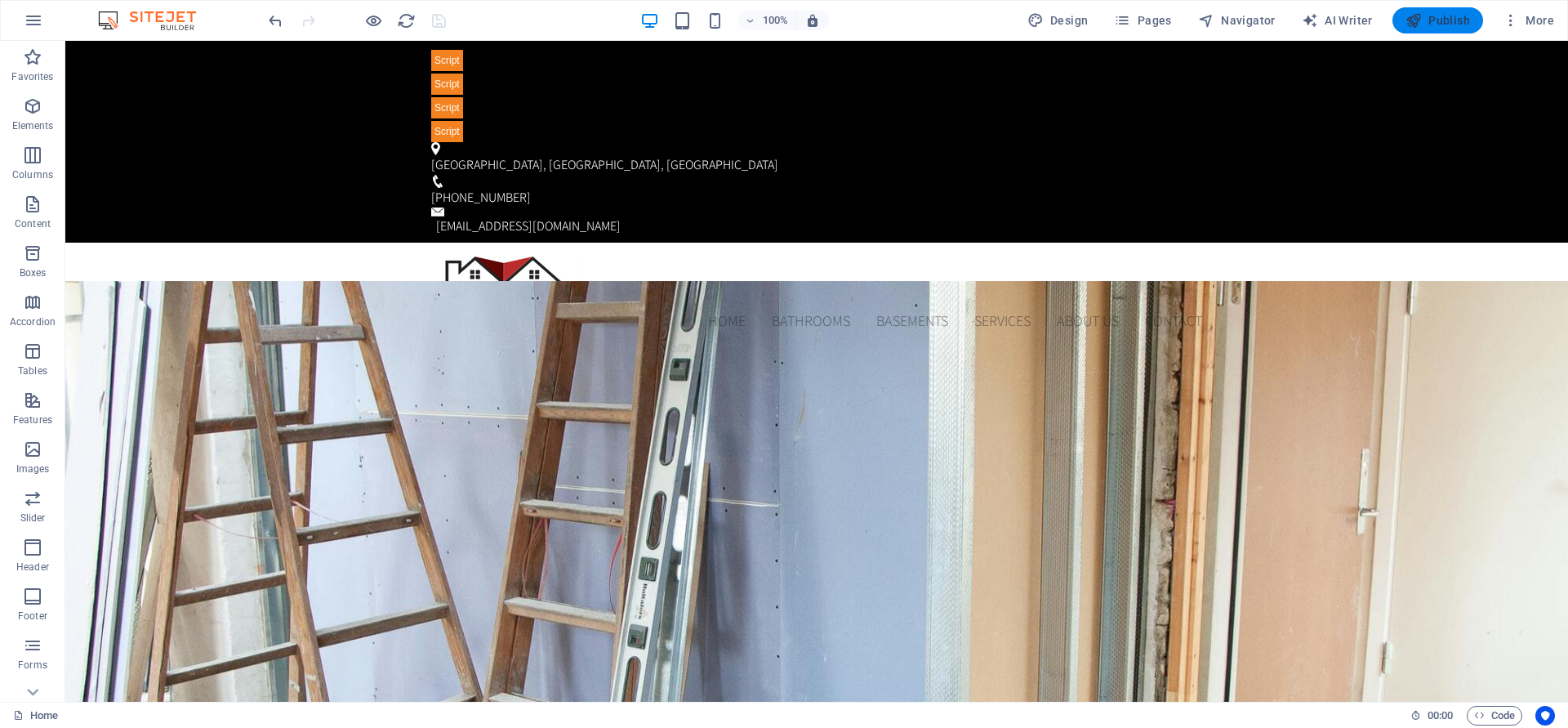
click at [1451, 21] on span "Publish" at bounding box center [1438, 20] width 65 height 16
